Goal: Information Seeking & Learning: Learn about a topic

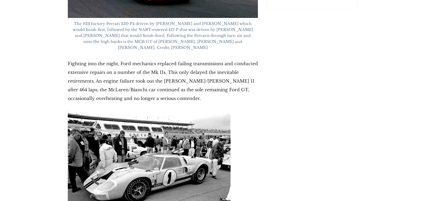
scroll to position [1624, 0]
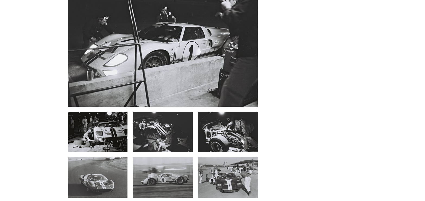
scroll to position [3306, 0]
click at [99, 157] on img at bounding box center [98, 177] width 60 height 40
click at [110, 157] on img at bounding box center [98, 177] width 60 height 40
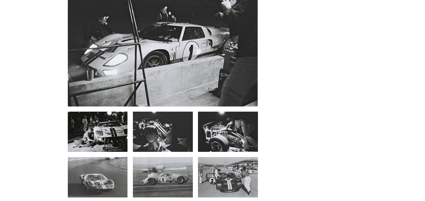
click at [104, 157] on img at bounding box center [98, 177] width 60 height 40
click at [233, 157] on img at bounding box center [228, 177] width 60 height 40
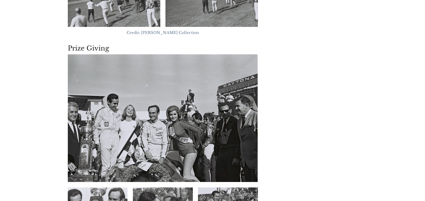
scroll to position [4181, 0]
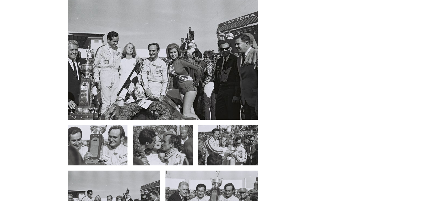
scroll to position [4234, 0]
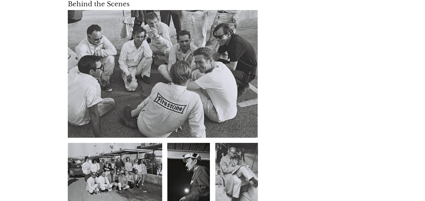
drag, startPoint x: 286, startPoint y: 11, endPoint x: 279, endPoint y: -33, distance: 44.7
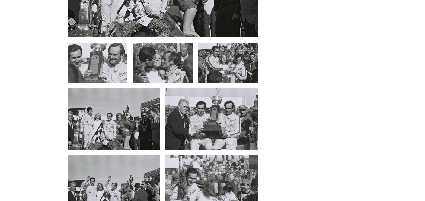
scroll to position [4316, 0]
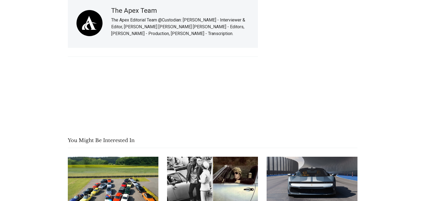
scroll to position [4645, 0]
